Goal: Transaction & Acquisition: Purchase product/service

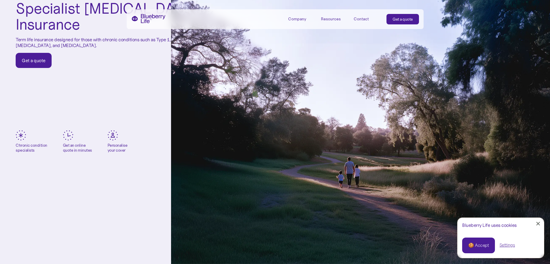
scroll to position [116, 0]
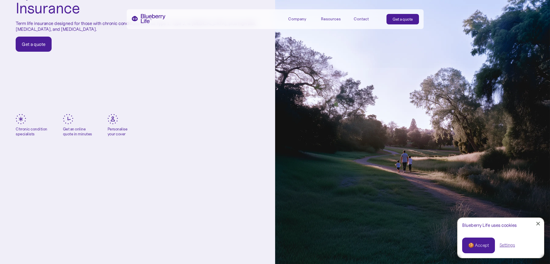
drag, startPoint x: 486, startPoint y: 248, endPoint x: 484, endPoint y: 243, distance: 5.4
click at [486, 248] on div "🍪 Accept" at bounding box center [479, 245] width 21 height 6
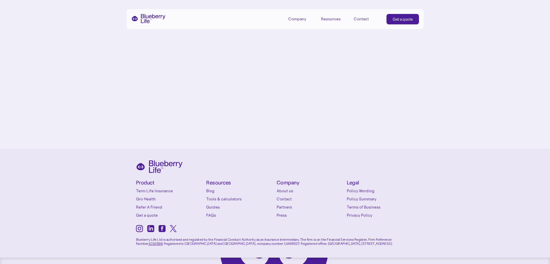
scroll to position [2719, 0]
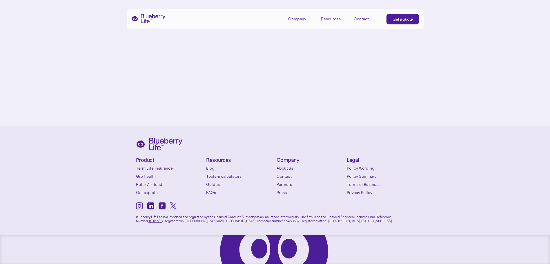
click at [144, 191] on link "Get a quote" at bounding box center [170, 192] width 68 height 6
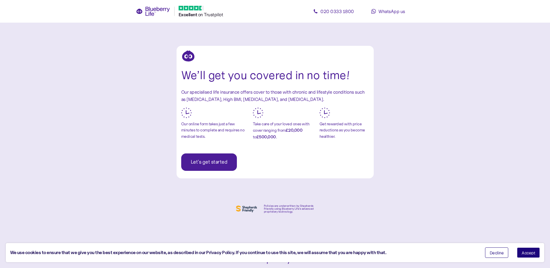
click at [200, 157] on span "Let's get started" at bounding box center [209, 162] width 37 height 17
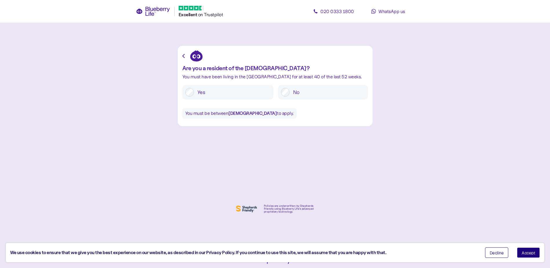
click at [194, 89] on label "Yes" at bounding box center [232, 92] width 77 height 9
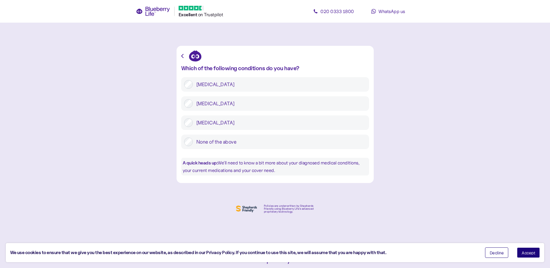
click at [229, 85] on label "Type 1 diabetes" at bounding box center [279, 84] width 173 height 9
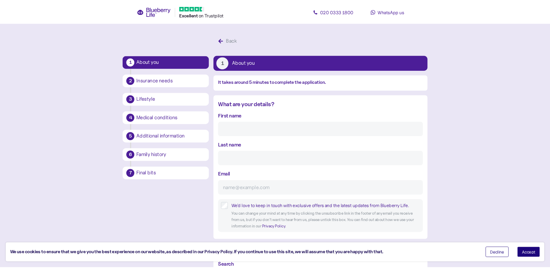
scroll to position [11, 0]
